Goal: Check status: Check status

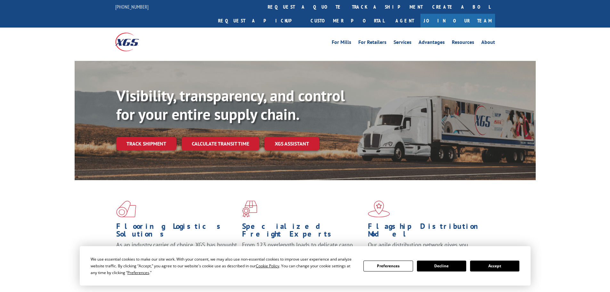
click at [169, 136] on div "Visibility, transparency, and control for your entire supply chain. Track shipm…" at bounding box center [326, 130] width 420 height 89
click at [161, 137] on link "Track shipment" at bounding box center [146, 143] width 60 height 13
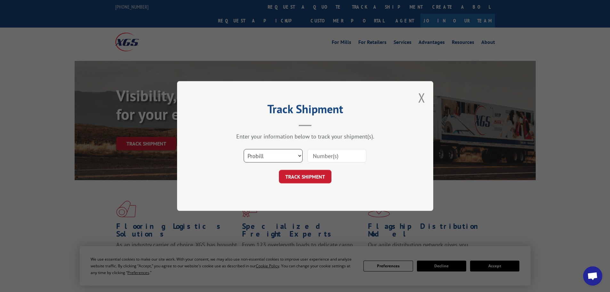
click at [270, 157] on select "Select category... Probill BOL PO" at bounding box center [273, 155] width 59 height 13
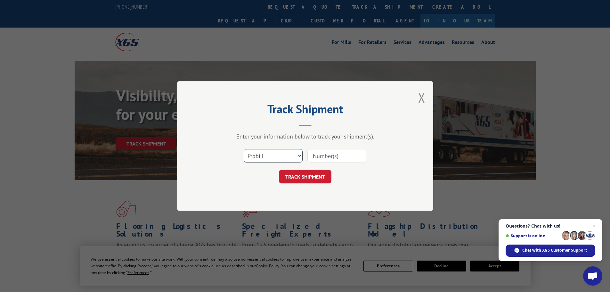
select select "po"
click at [244, 149] on select "Select category... Probill BOL PO" at bounding box center [273, 155] width 59 height 13
click at [309, 162] on input at bounding box center [336, 155] width 59 height 13
paste input "18504130"
type input "18504130"
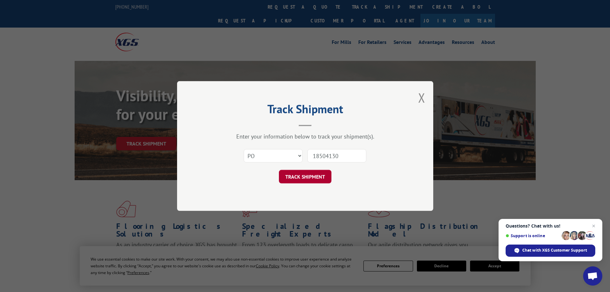
click at [312, 174] on button "TRACK SHIPMENT" at bounding box center [305, 176] width 53 height 13
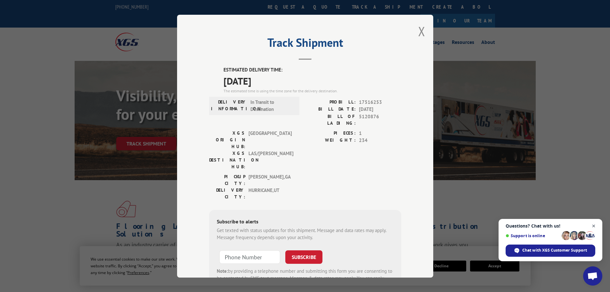
click at [593, 224] on span "Open chat" at bounding box center [594, 226] width 8 height 8
